Goal: Information Seeking & Learning: Learn about a topic

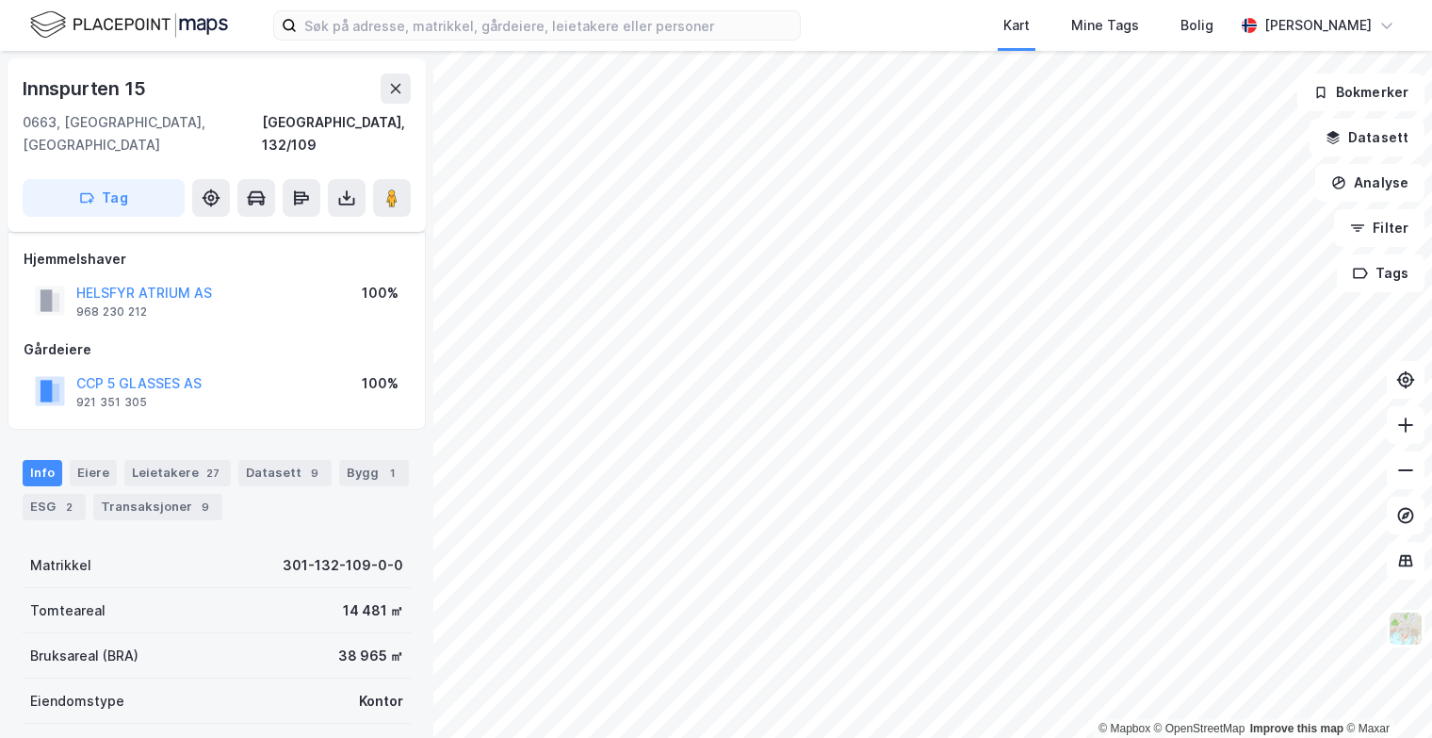
scroll to position [94, 0]
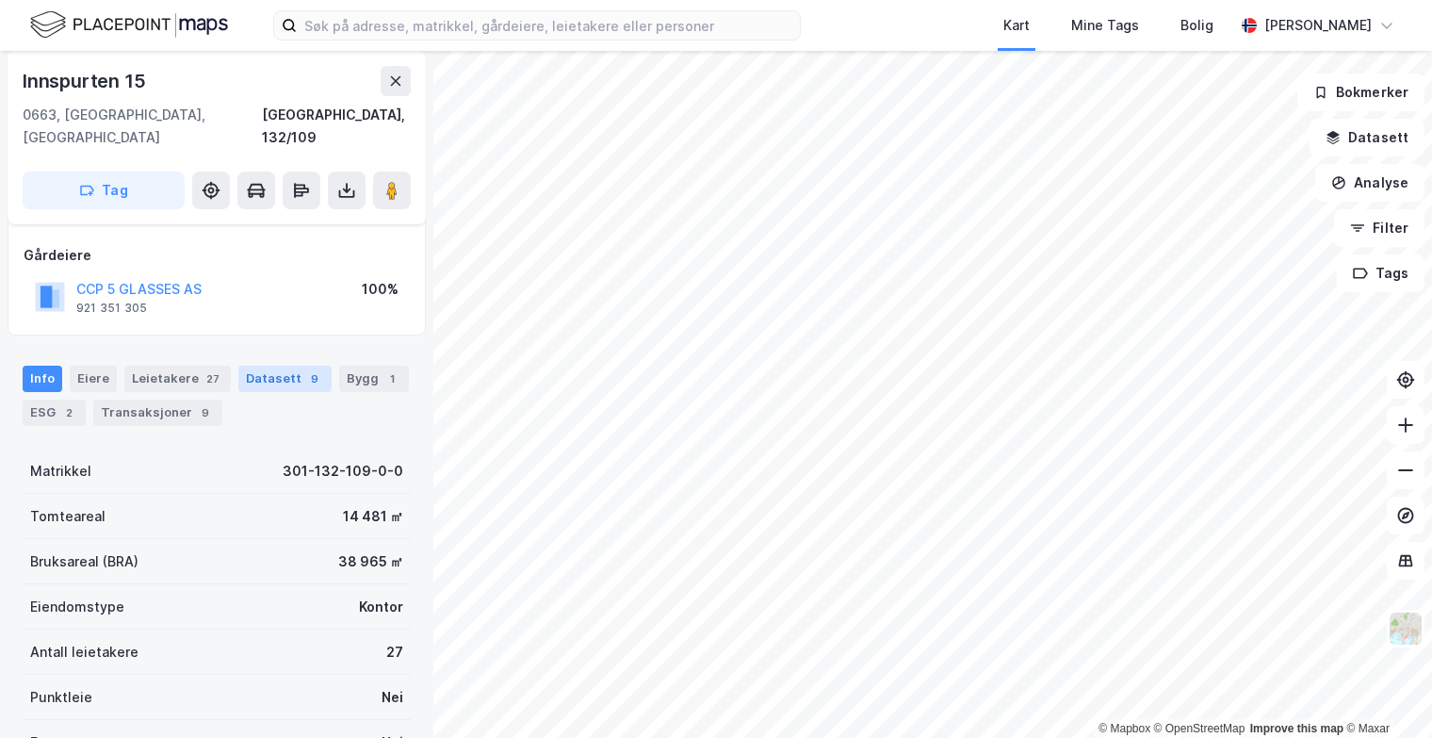
click at [254, 365] on div "Datasett 9" at bounding box center [284, 378] width 93 height 26
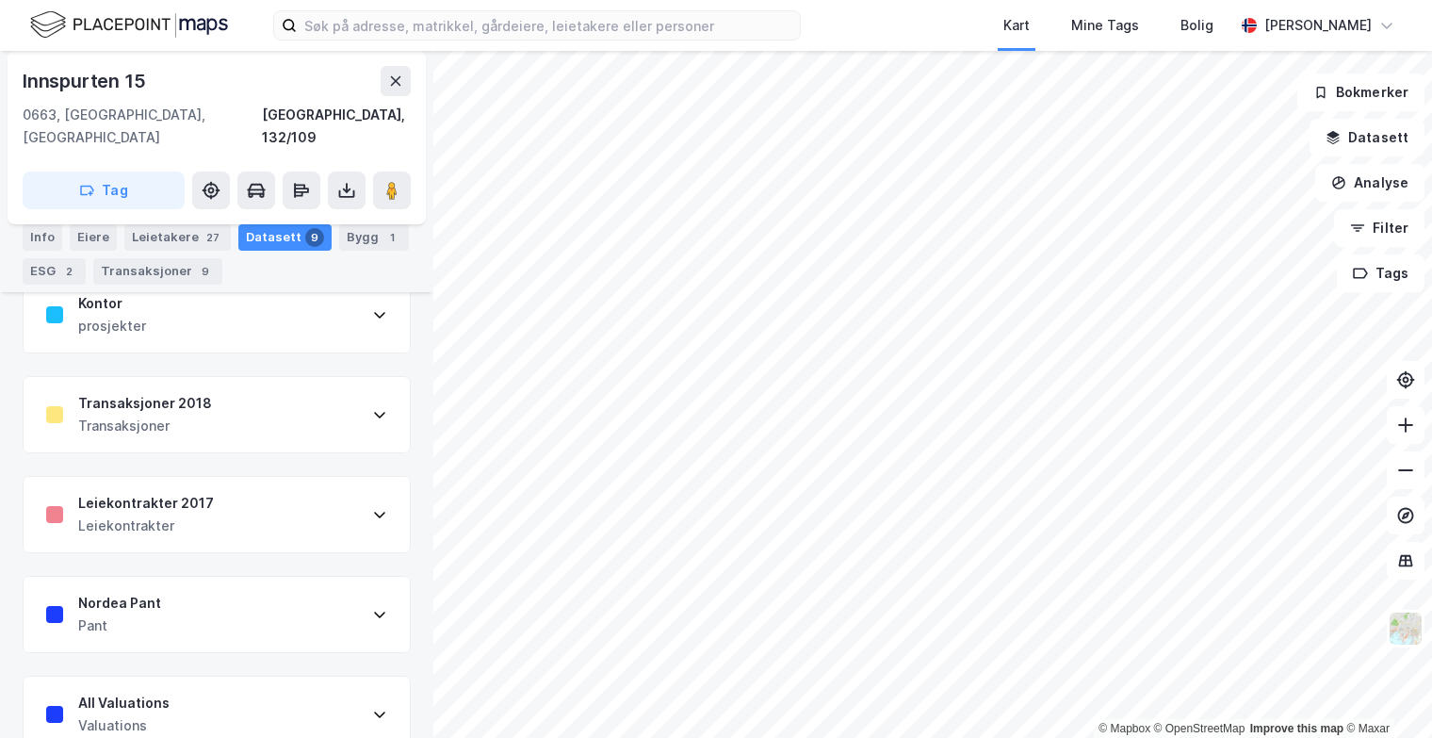
scroll to position [659, 0]
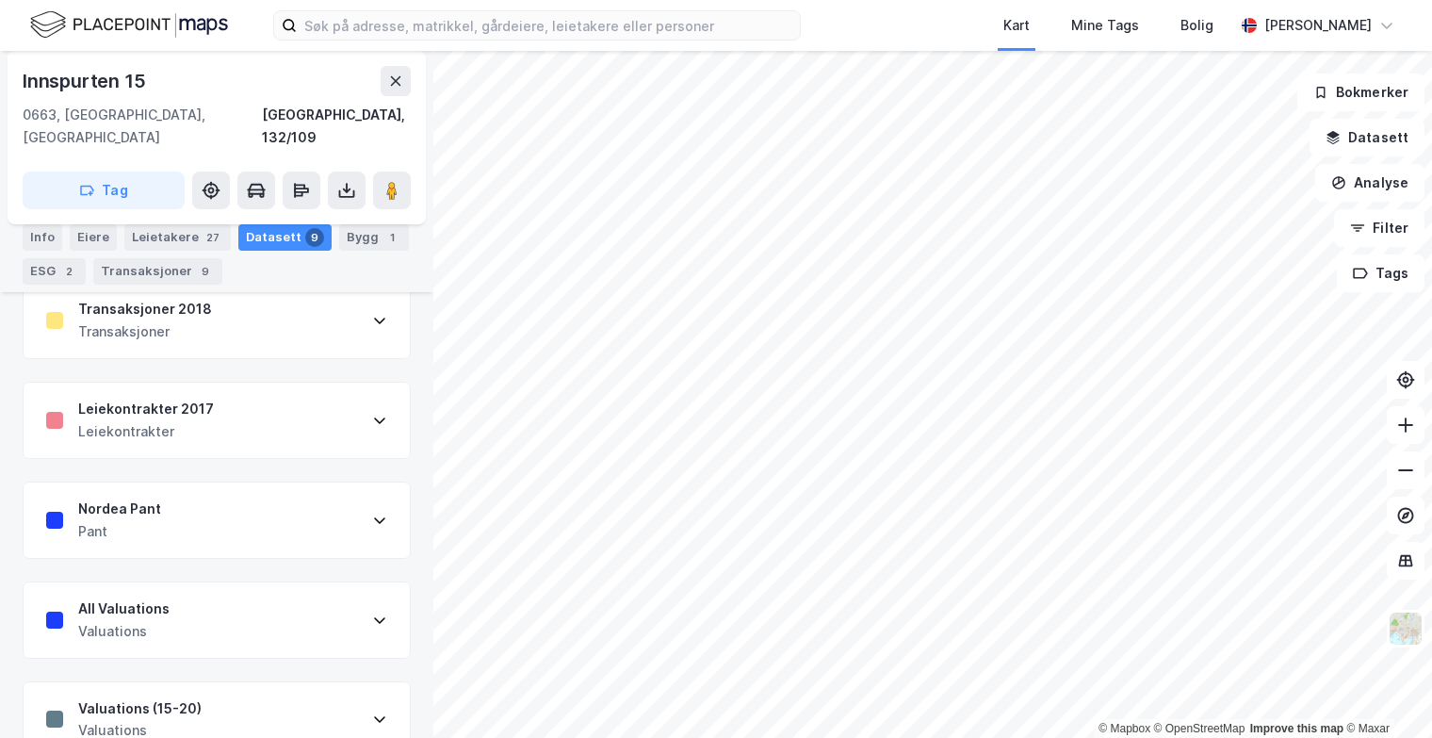
click at [234, 485] on div "Nordea Pant Pant" at bounding box center [217, 519] width 386 height 75
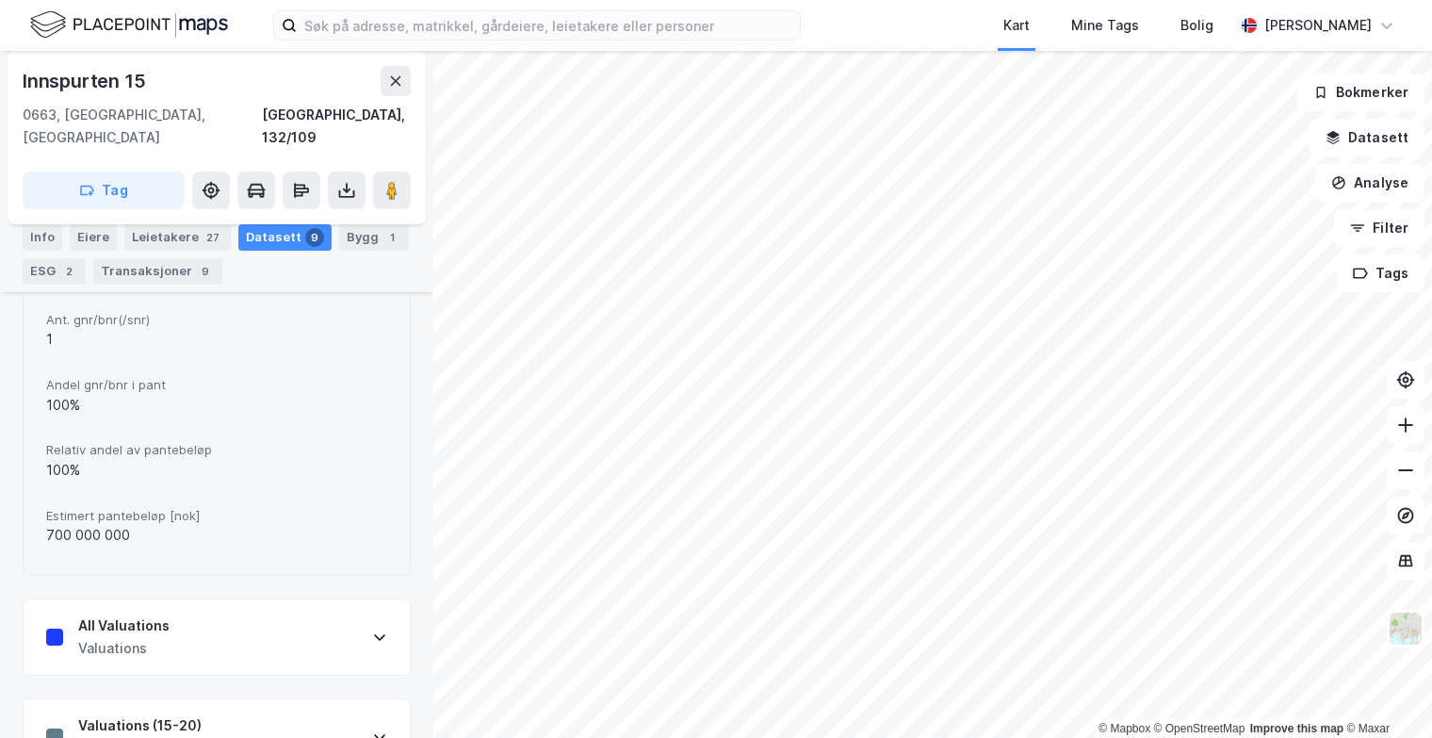
scroll to position [1168, 0]
